Goal: Information Seeking & Learning: Learn about a topic

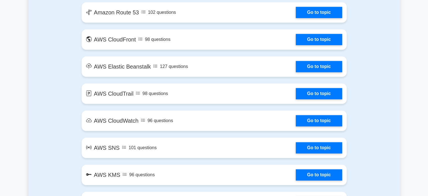
scroll to position [619, 0]
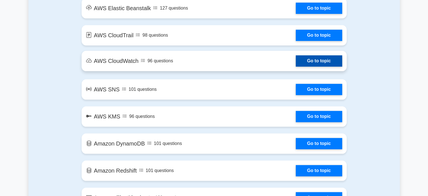
click at [324, 59] on link "Go to topic" at bounding box center [319, 60] width 46 height 11
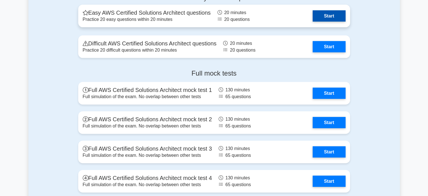
scroll to position [1239, 0]
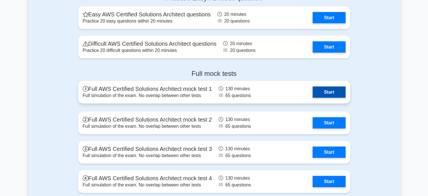
click at [313, 92] on link "Start" at bounding box center [329, 91] width 33 height 11
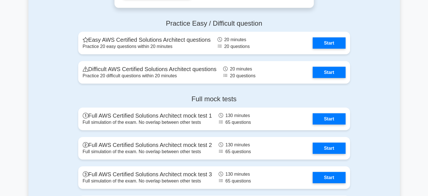
scroll to position [1042, 0]
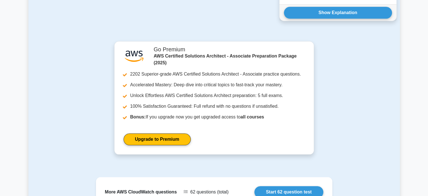
scroll to position [684, 0]
